Goal: Check status: Check status

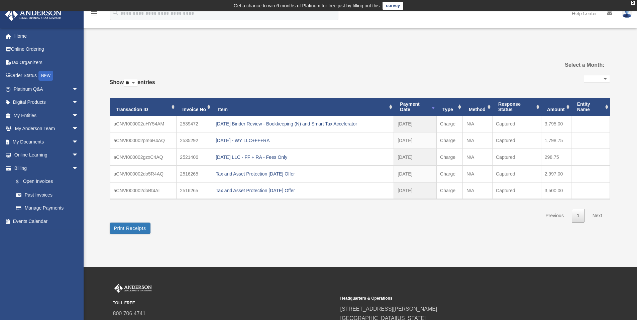
select select
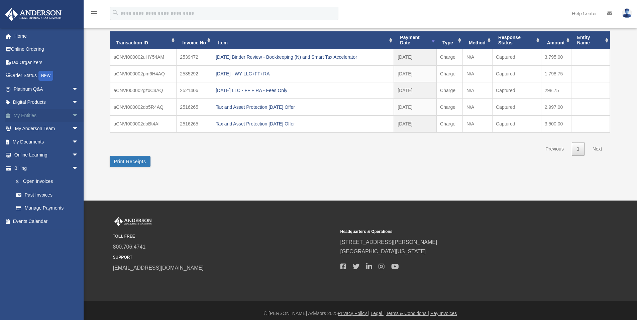
click at [32, 115] on link "My Entities arrow_drop_down" at bounding box center [47, 115] width 84 height 13
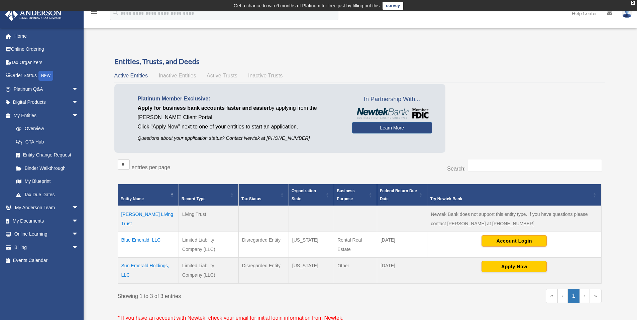
click at [138, 216] on td "[PERSON_NAME] Living Trust" at bounding box center [148, 219] width 61 height 26
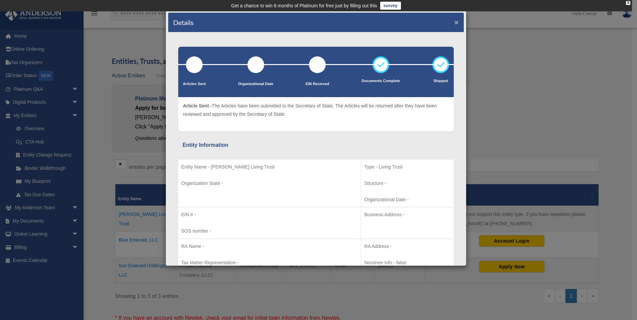
click at [454, 24] on button "×" at bounding box center [456, 22] width 4 height 7
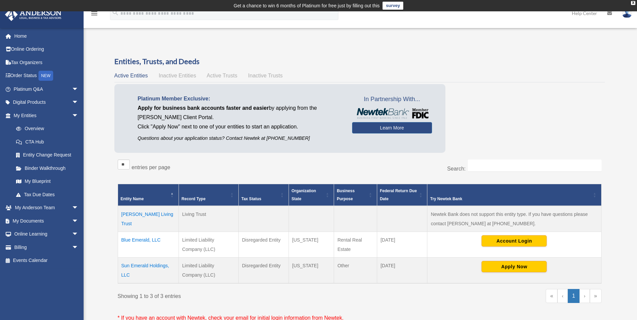
click at [229, 75] on span "Active Trusts" at bounding box center [222, 76] width 31 height 6
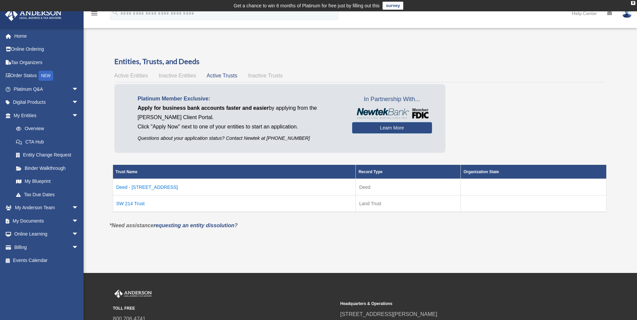
click at [153, 186] on td "Deed - 8949 SW 214th St" at bounding box center [234, 187] width 243 height 17
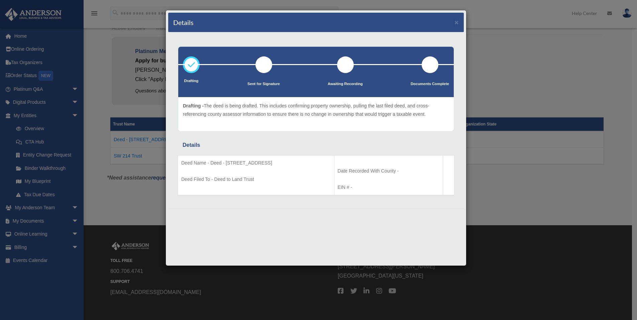
scroll to position [78, 0]
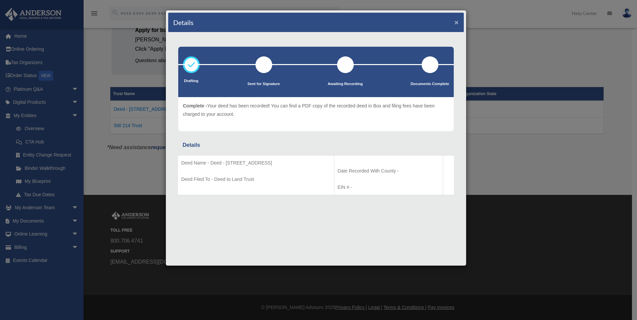
click at [456, 23] on button "×" at bounding box center [456, 22] width 4 height 7
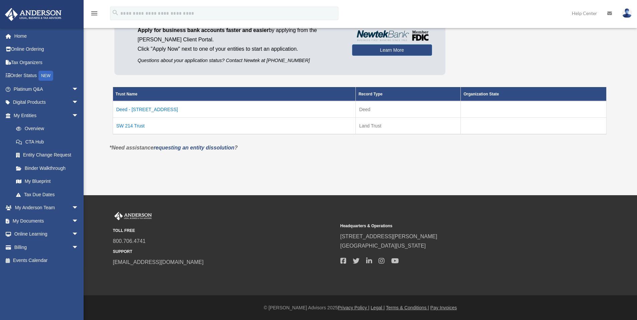
click at [134, 125] on td "SW 214 Trust" at bounding box center [234, 126] width 243 height 17
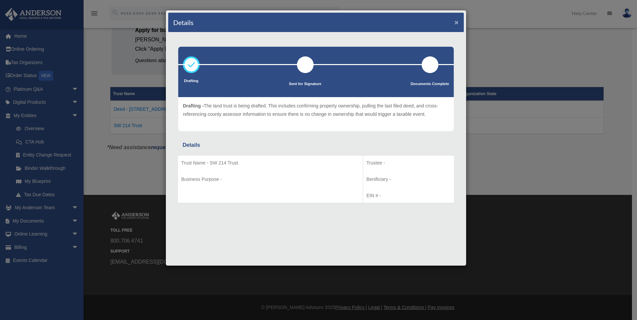
click at [456, 23] on button "×" at bounding box center [456, 22] width 4 height 7
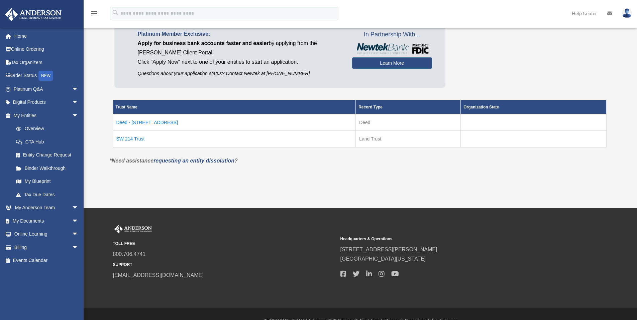
scroll to position [0, 0]
